Goal: Task Accomplishment & Management: Manage account settings

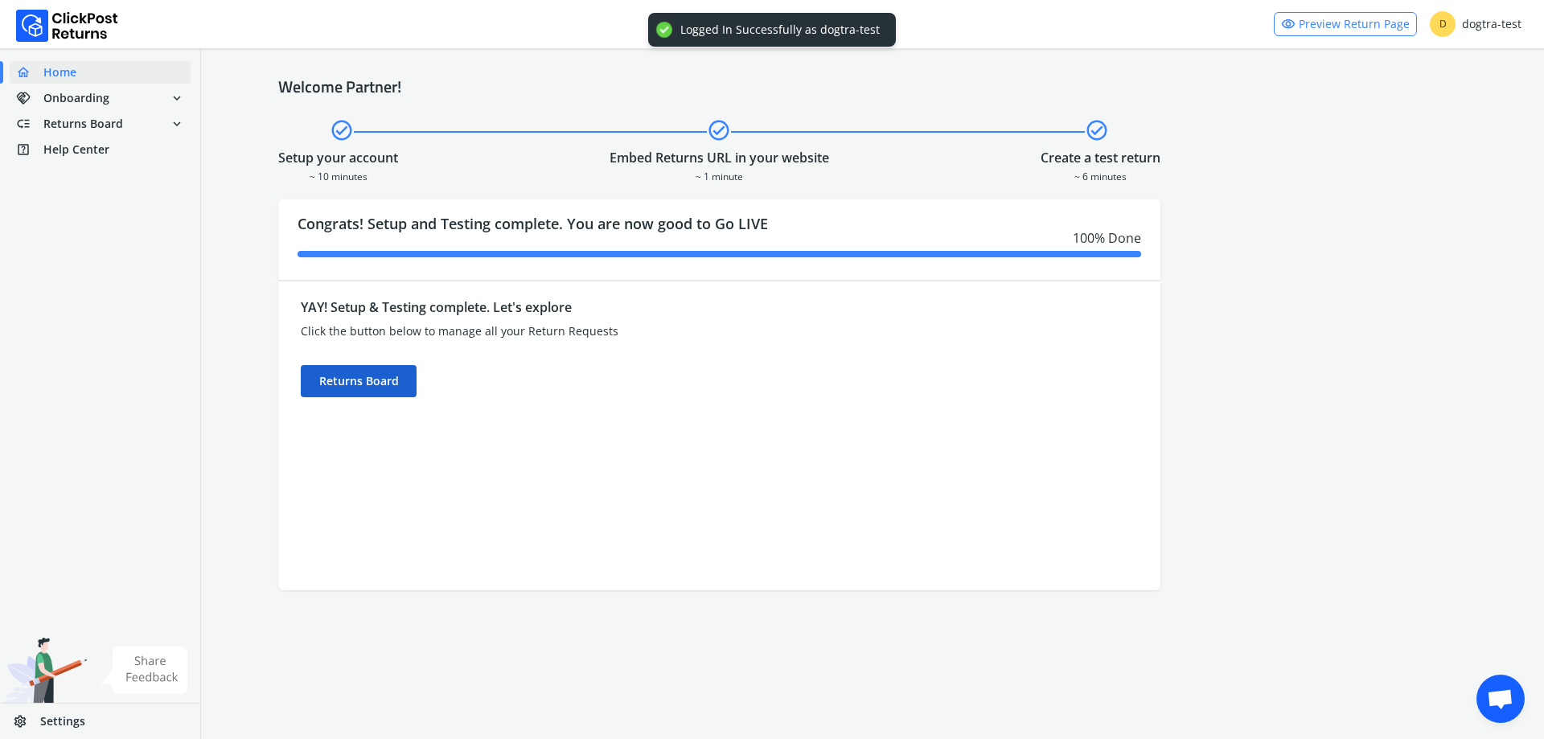
click at [393, 388] on div "Returns Board" at bounding box center [359, 381] width 116 height 32
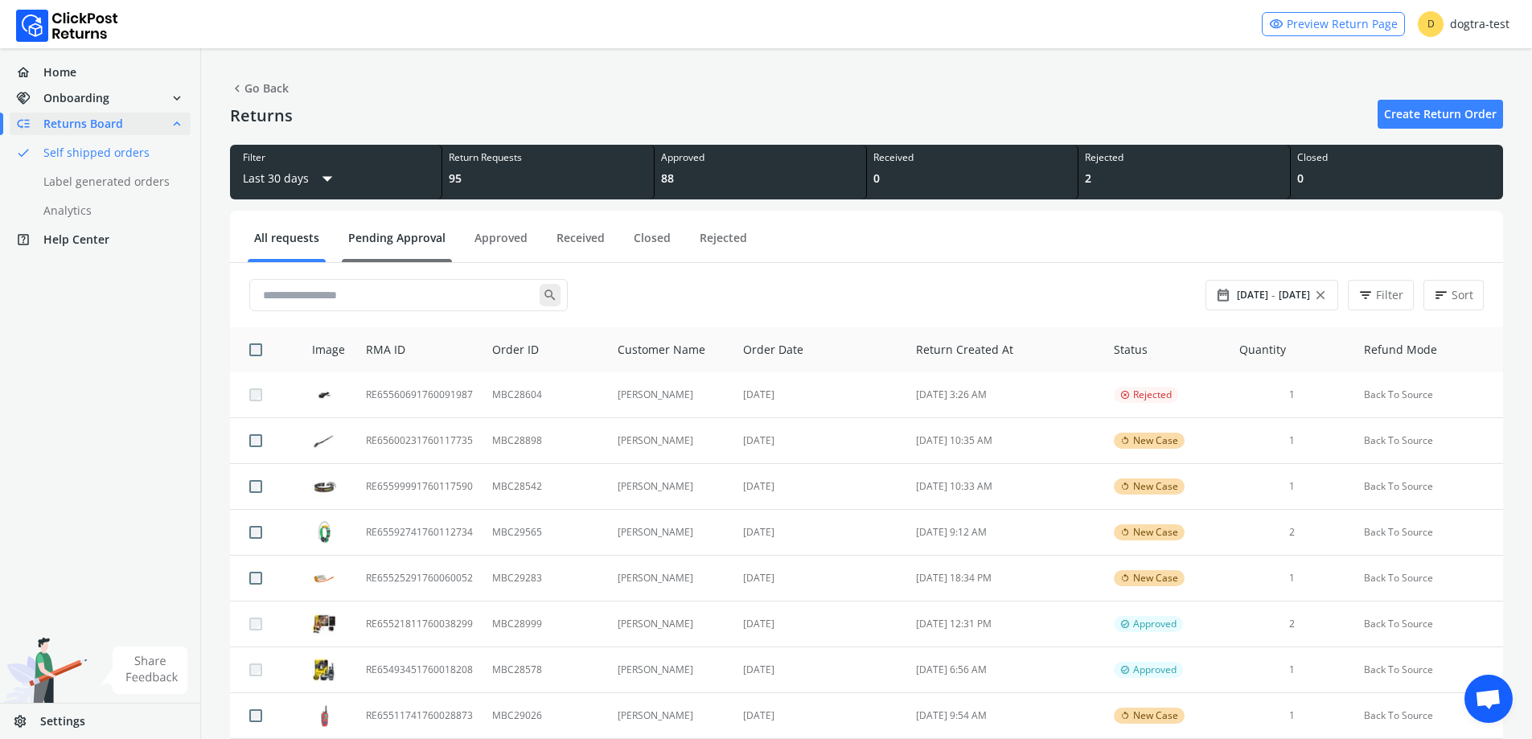
click at [405, 240] on link "Pending Approval" at bounding box center [397, 244] width 110 height 28
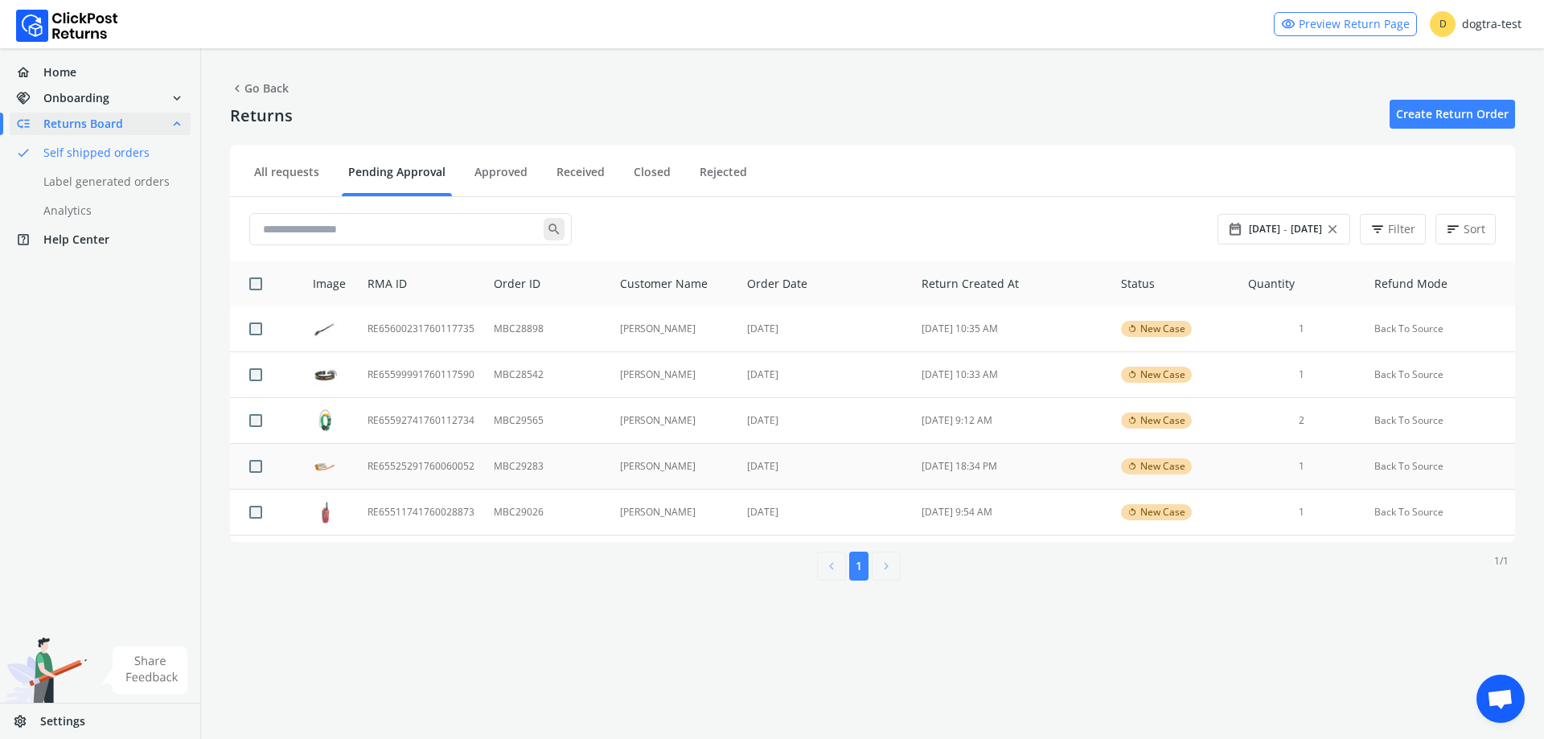
click at [571, 469] on td "MBC29283" at bounding box center [547, 467] width 126 height 46
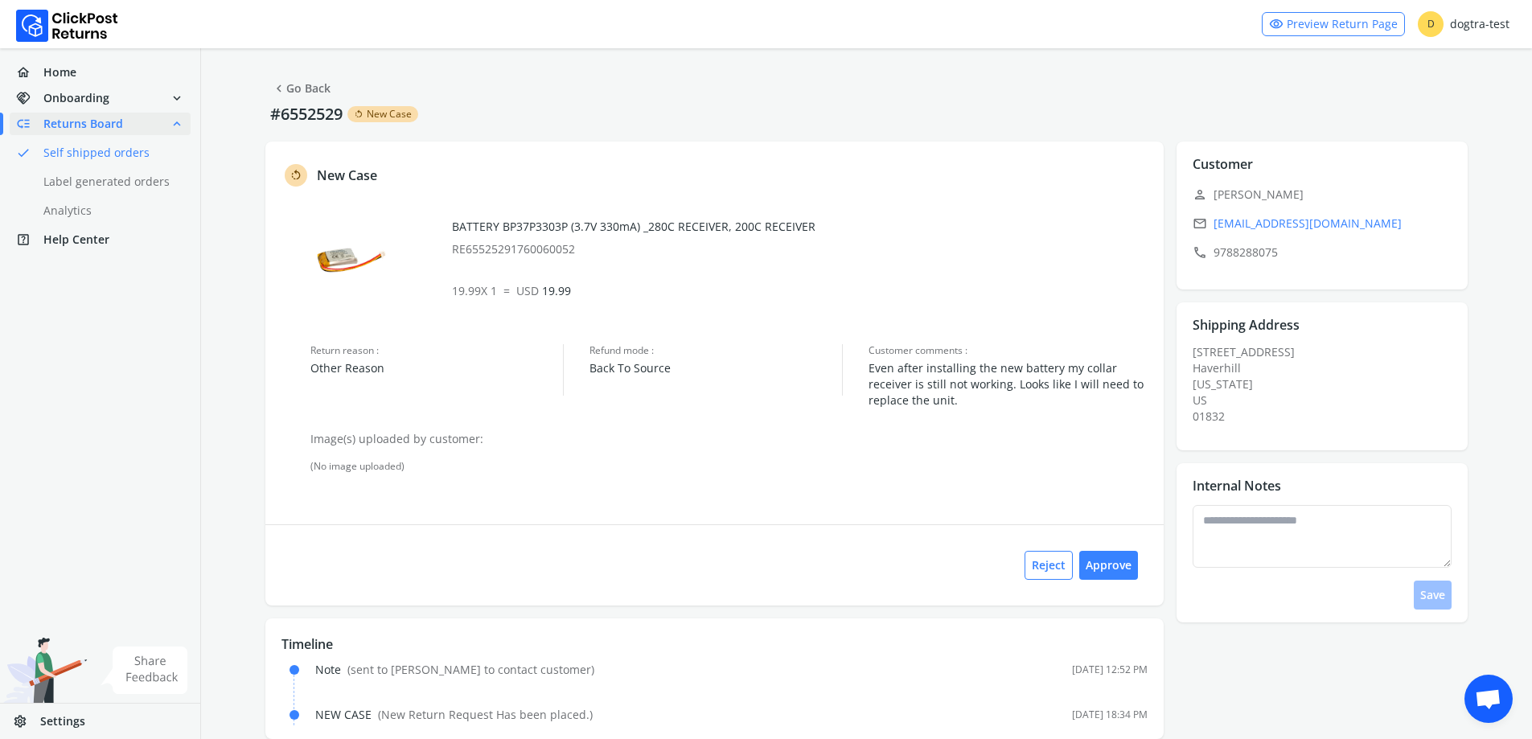
click at [290, 86] on link "chevron_left Go Back" at bounding box center [301, 88] width 59 height 23
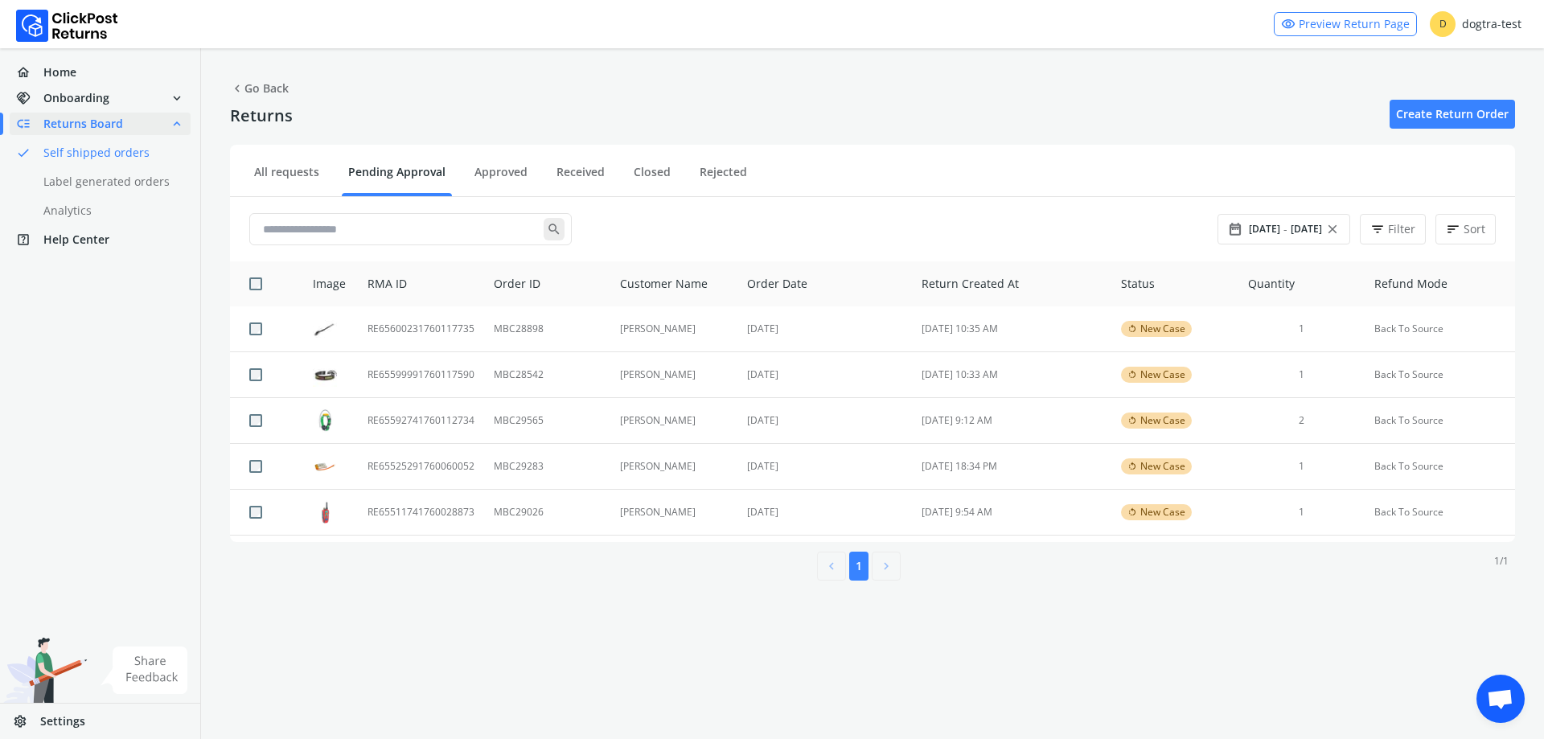
click at [269, 85] on span "chevron_left Go Back" at bounding box center [259, 88] width 59 height 23
